Goal: Task Accomplishment & Management: Manage account settings

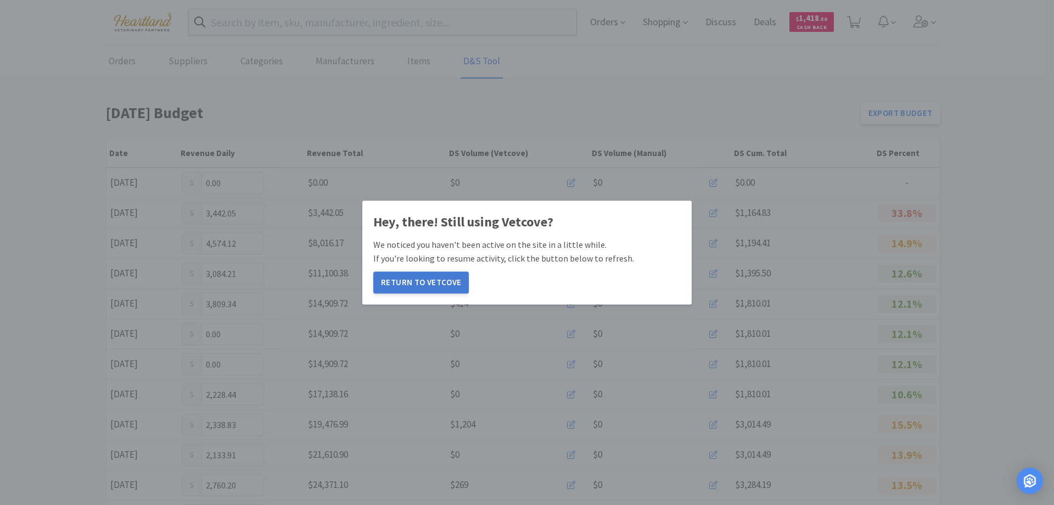
click at [417, 290] on button "Return to Vetcove" at bounding box center [421, 282] width 96 height 22
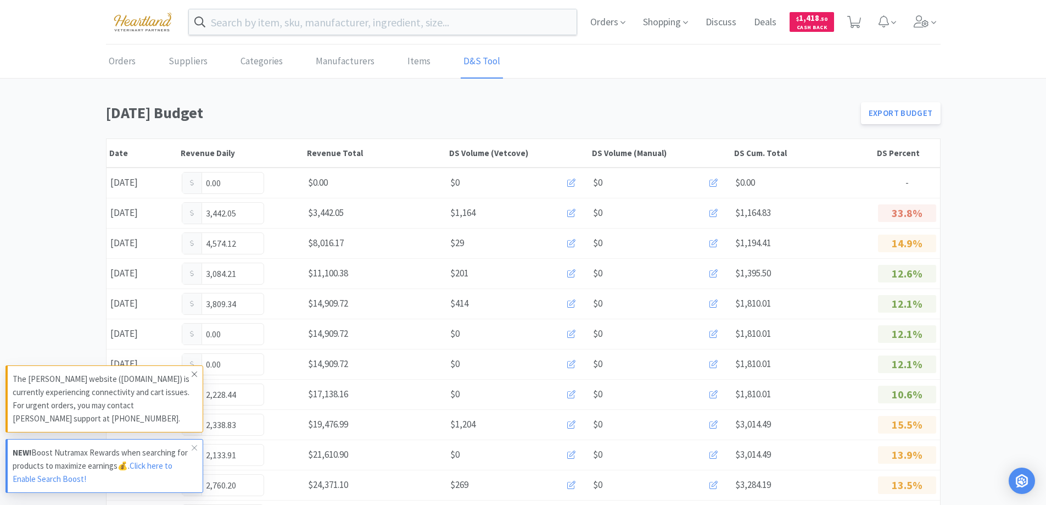
click at [196, 373] on icon at bounding box center [194, 374] width 7 height 9
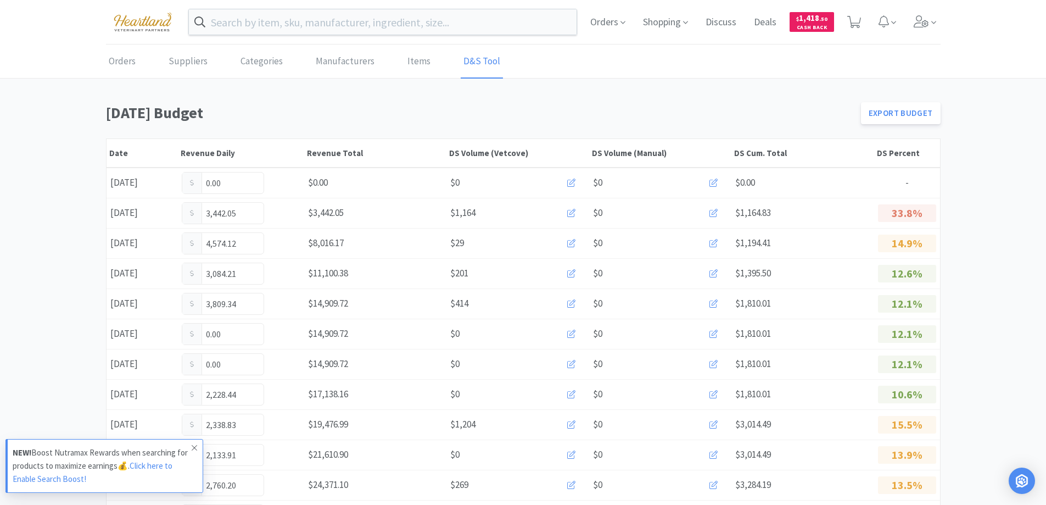
click at [195, 449] on icon at bounding box center [194, 447] width 7 height 9
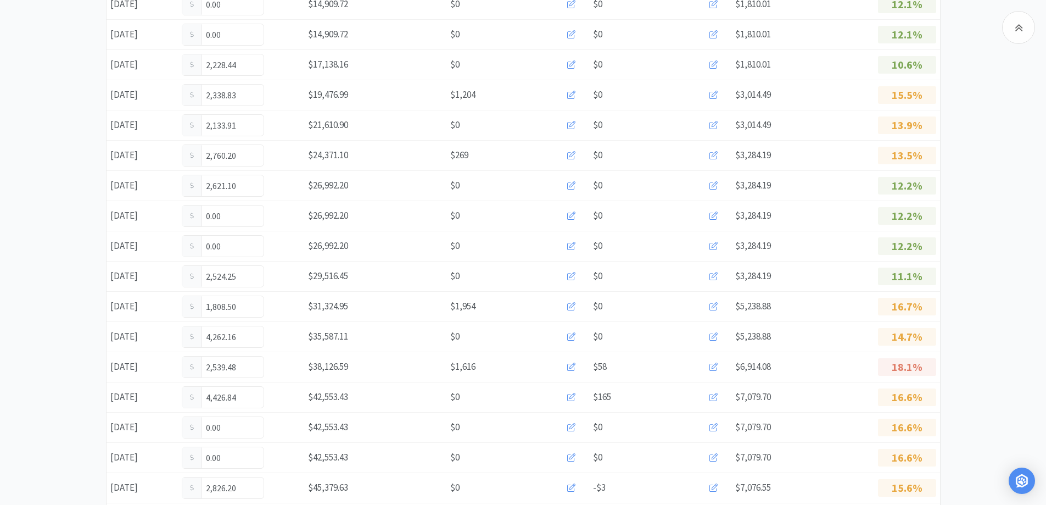
scroll to position [602, 0]
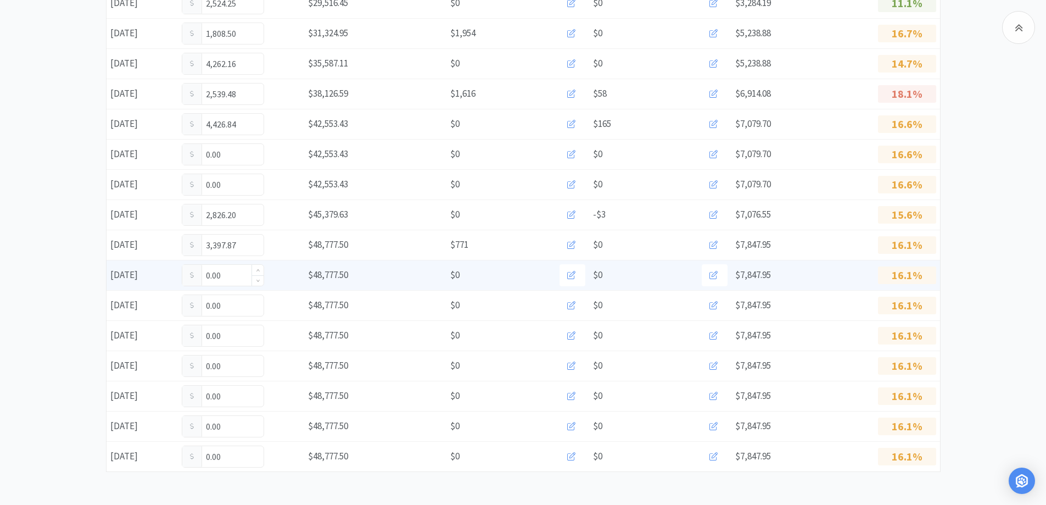
click at [235, 276] on input "0.00" at bounding box center [222, 275] width 81 height 21
type input "0"
type input "207.00"
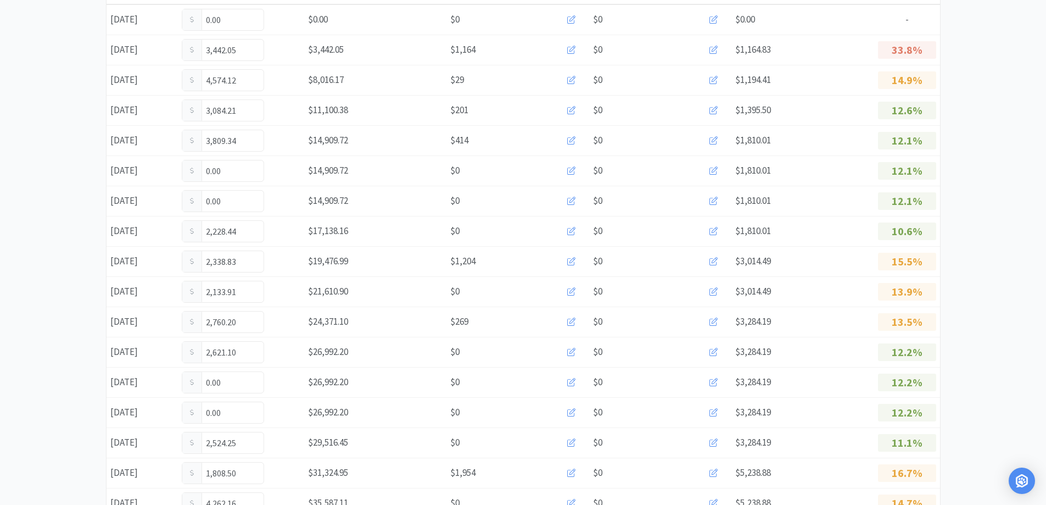
scroll to position [0, 0]
